Goal: Contribute content: Add original content to the website for others to see

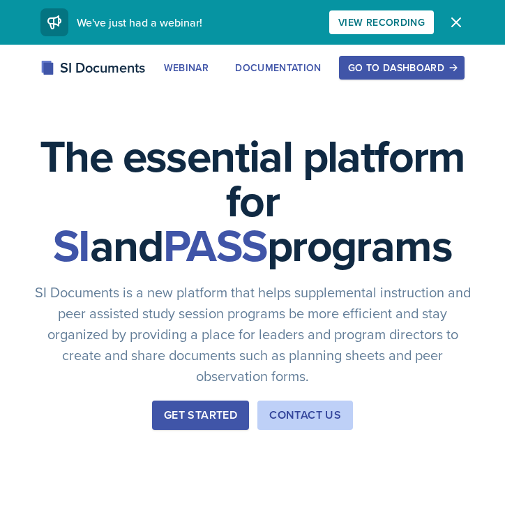
click at [415, 78] on button "Go to Dashboard" at bounding box center [402, 68] width 126 height 24
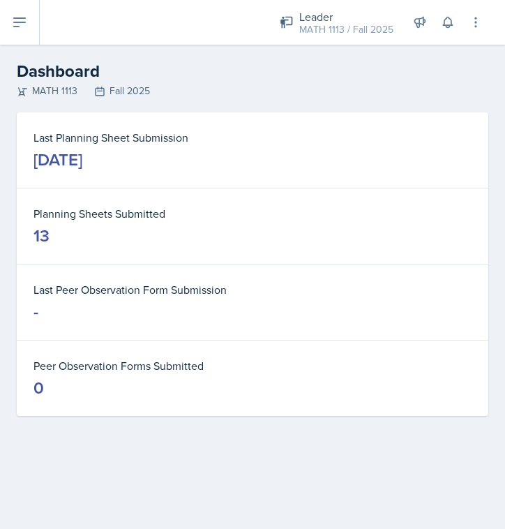
click at [18, 24] on icon at bounding box center [19, 22] width 17 height 17
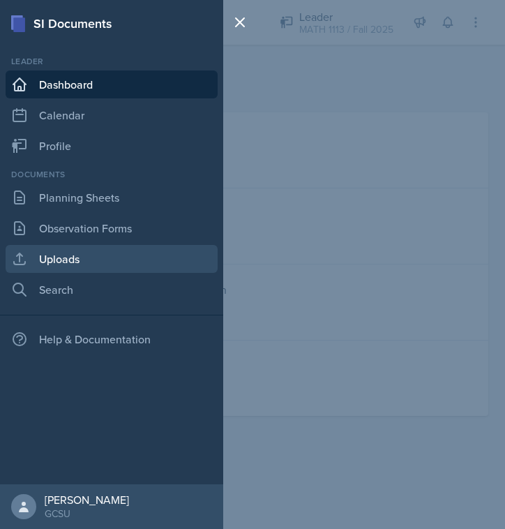
click at [80, 255] on link "Uploads" at bounding box center [112, 259] width 212 height 28
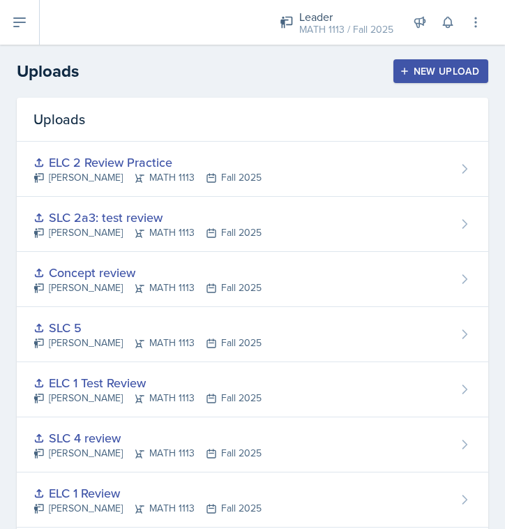
click at [436, 79] on button "New Upload" at bounding box center [442, 71] width 96 height 24
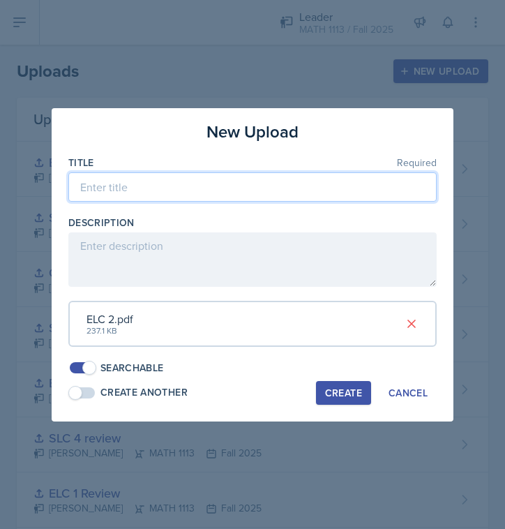
click at [224, 197] on input at bounding box center [252, 186] width 368 height 29
type input "ELC 2 powerpoint"
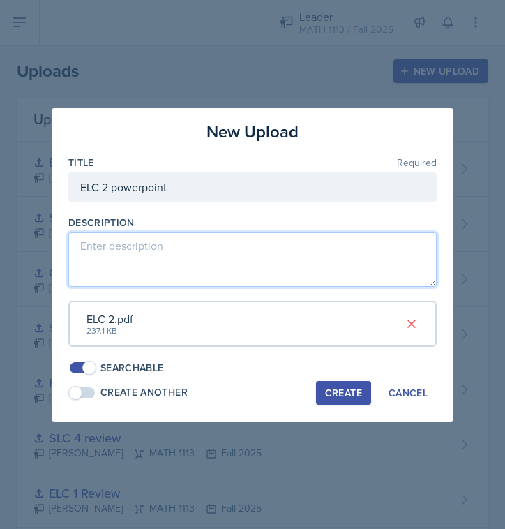
click at [227, 258] on textarea at bounding box center [252, 259] width 368 height 54
type textarea "What is an SI, and a poll"
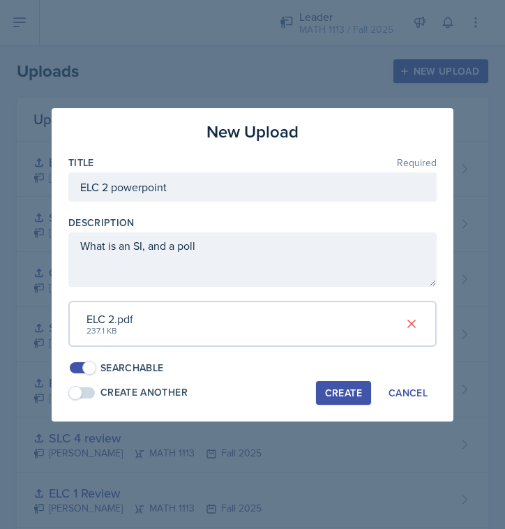
click at [327, 387] on div "Create" at bounding box center [343, 392] width 37 height 11
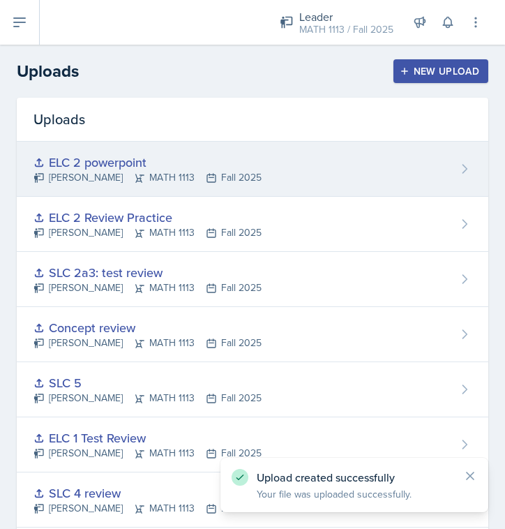
click at [423, 163] on div "ELC 2 powerpoint [PERSON_NAME] MATH 1113 Fall 2025" at bounding box center [253, 169] width 472 height 55
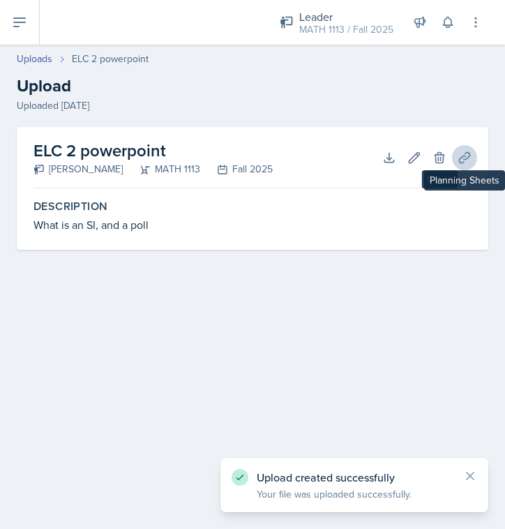
click at [469, 158] on icon at bounding box center [465, 158] width 14 height 14
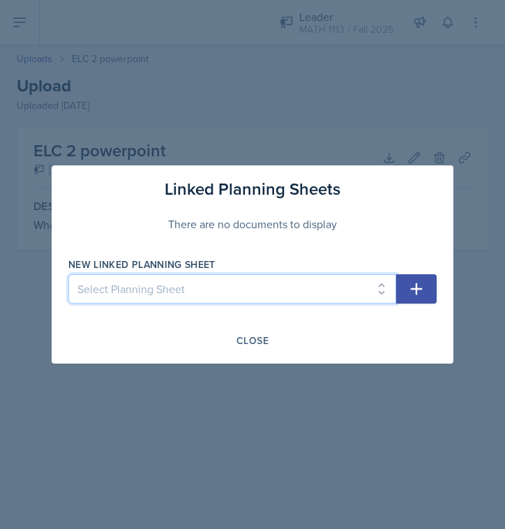
select select "2cec766d-19e5-4cf7-a299-4fca5b5f5221"
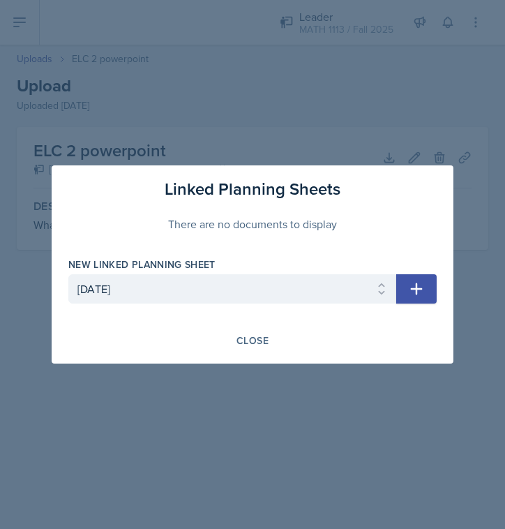
click at [414, 286] on icon "button" at bounding box center [416, 289] width 17 height 17
select select
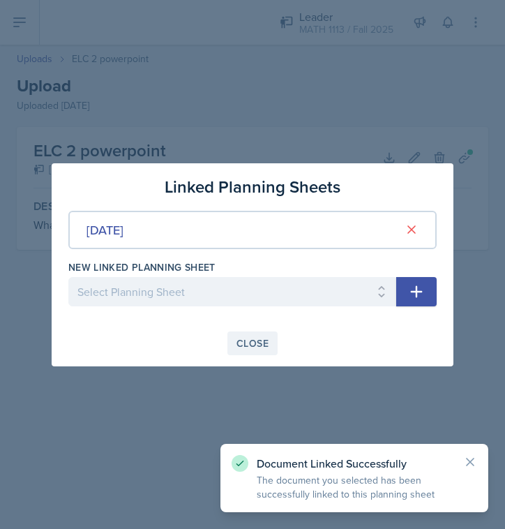
click at [258, 344] on div "Close" at bounding box center [253, 343] width 32 height 11
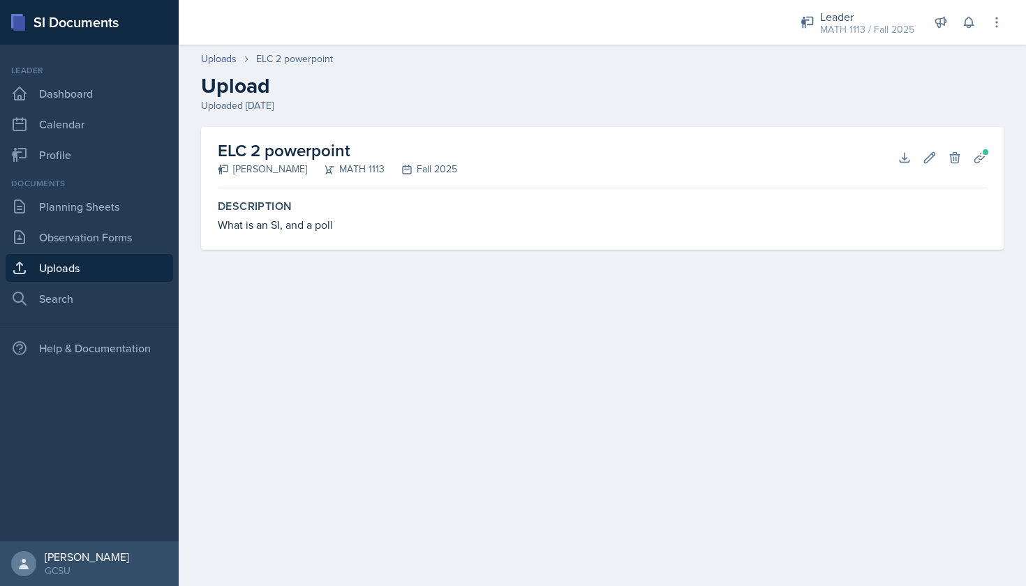
click at [505, 4] on div "Leader MATH 1113 / Fall 2025 Leader MATH 1113 / Fall 2025 Leader MATH 1113 / Fa…" at bounding box center [857, 22] width 153 height 37
click at [104, 94] on link "Dashboard" at bounding box center [89, 94] width 167 height 28
